Goal: Find specific page/section: Find specific page/section

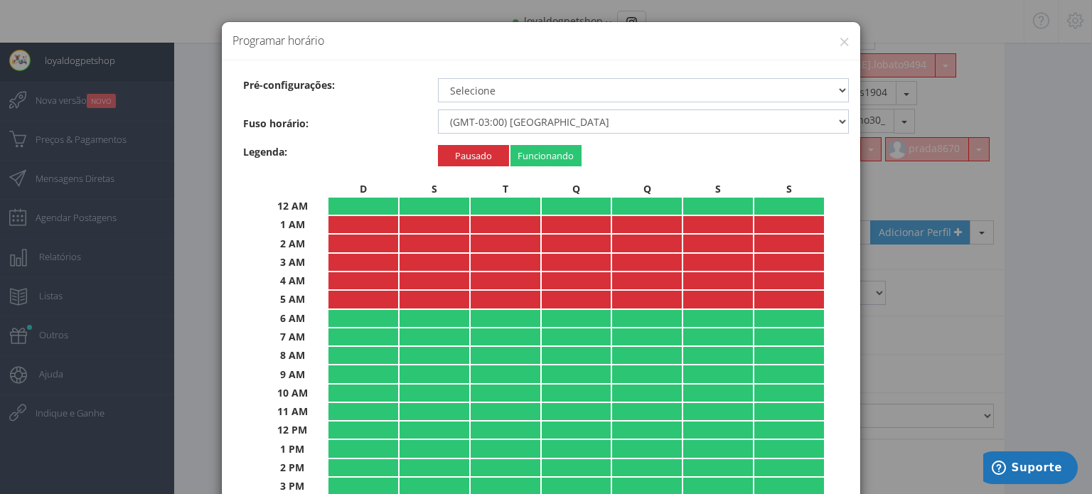
scroll to position [1380, 0]
click at [839, 42] on button "×" at bounding box center [844, 41] width 11 height 19
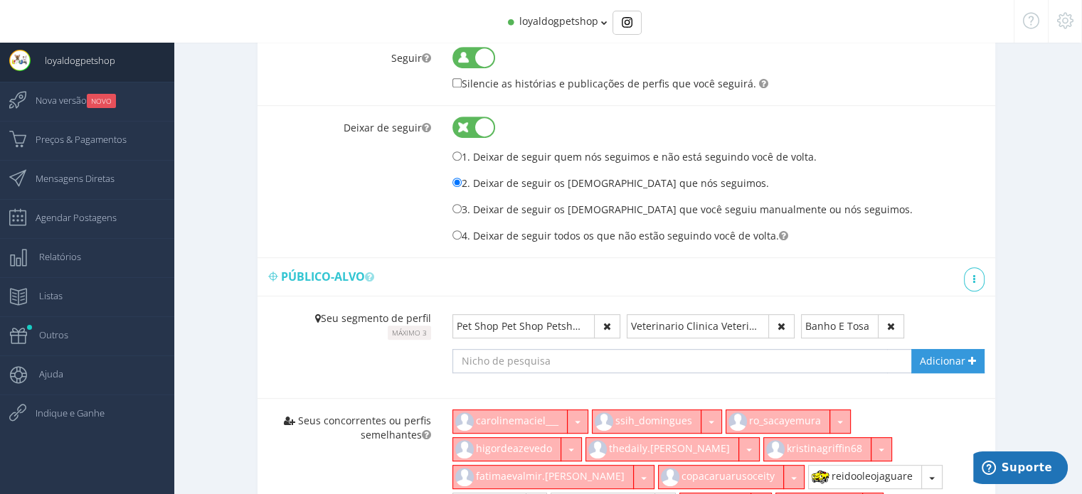
scroll to position [668, 0]
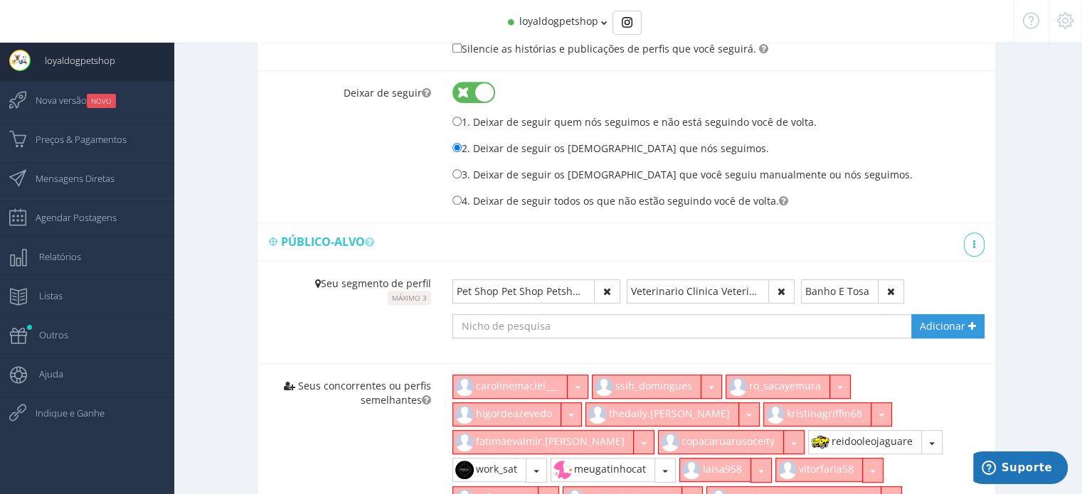
click at [603, 323] on input "text" at bounding box center [669, 326] width 435 height 24
type input "C"
type input "p"
click at [973, 248] on link at bounding box center [974, 245] width 21 height 24
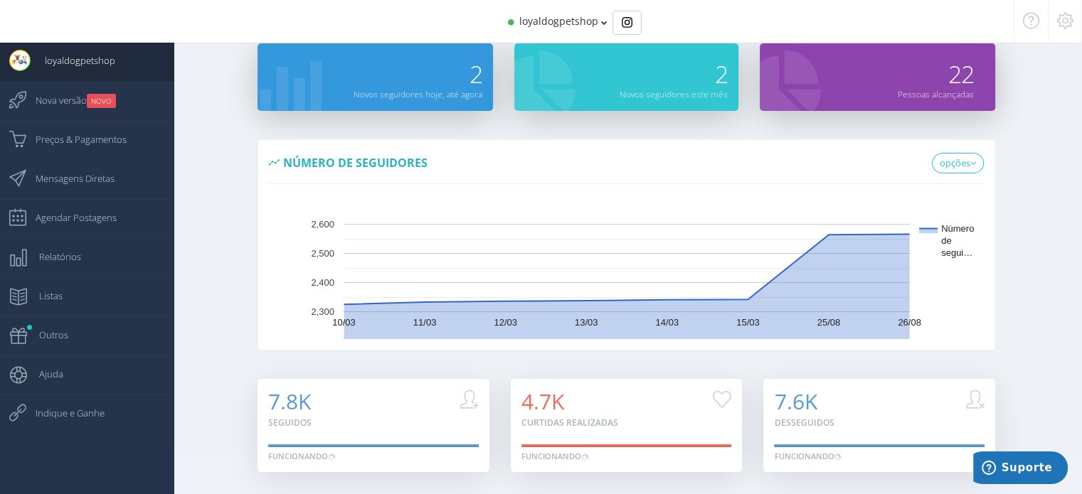
scroll to position [0, 0]
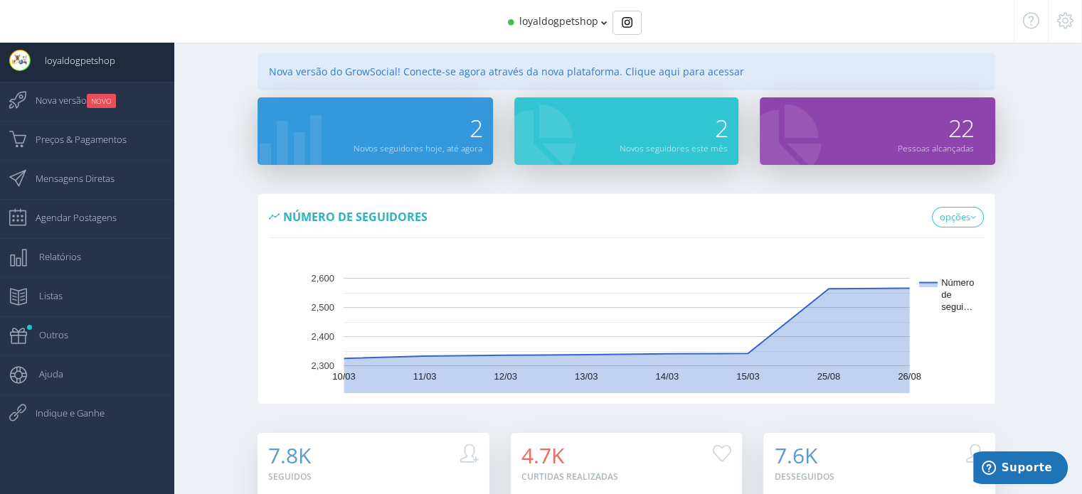
click at [453, 133] on div "2" at bounding box center [417, 118] width 129 height 43
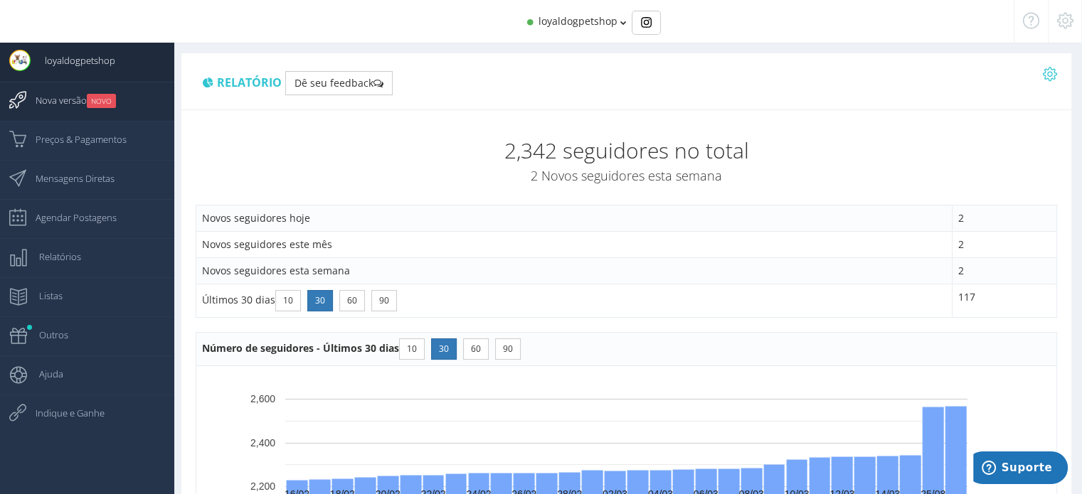
click at [119, 99] on link "Nova versão NOVO" at bounding box center [87, 101] width 174 height 39
